Goal: Find specific page/section: Find specific page/section

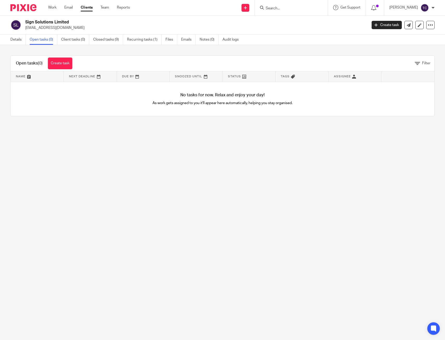
drag, startPoint x: 0, startPoint y: 0, endPoint x: 299, endPoint y: 6, distance: 299.2
click at [299, 6] on input "Search" at bounding box center [288, 8] width 47 height 5
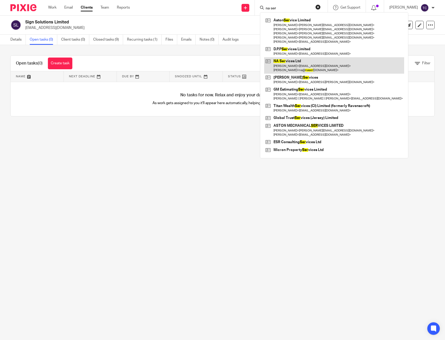
type input "na ser"
click at [312, 66] on link at bounding box center [334, 65] width 140 height 16
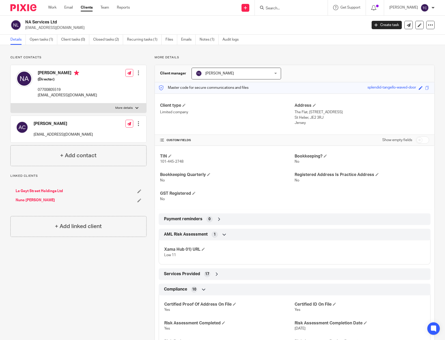
click at [348, 66] on div "Client manager [PERSON_NAME] [PERSON_NAME] [PERSON_NAME] [PERSON_NAME] [PERSON_…" at bounding box center [295, 73] width 280 height 17
click at [171, 20] on h2 "NA Services Ltd" at bounding box center [160, 22] width 271 height 5
click at [322, 65] on div "Client manager Tom Cairns Tom Cairns Charlotte Nixon Greg Layzell Lawrence Bole…" at bounding box center [295, 73] width 280 height 17
click at [345, 49] on div "Client contacts Alex Canivari accounts@xadmin.co.uk Edit contact Create client …" at bounding box center [222, 234] width 445 height 379
